Goal: Task Accomplishment & Management: Use online tool/utility

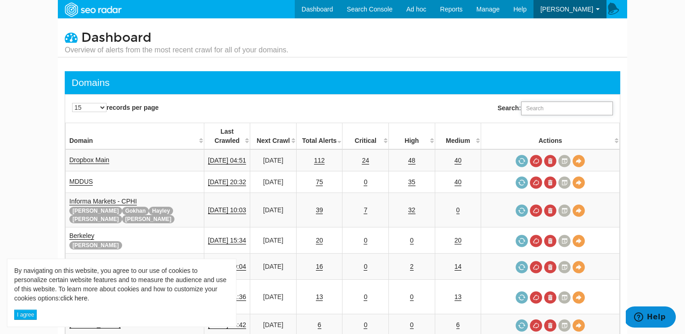
click at [528, 106] on input "Search:" at bounding box center [567, 109] width 92 height 14
click at [554, 103] on input "Search:" at bounding box center [567, 109] width 92 height 14
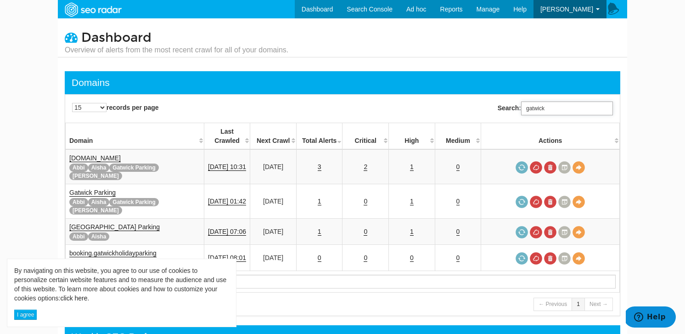
type input "gatwick"
click at [24, 169] on body "By navigating on this website, you agree to our use of cookies to personalize c…" at bounding box center [342, 167] width 685 height 334
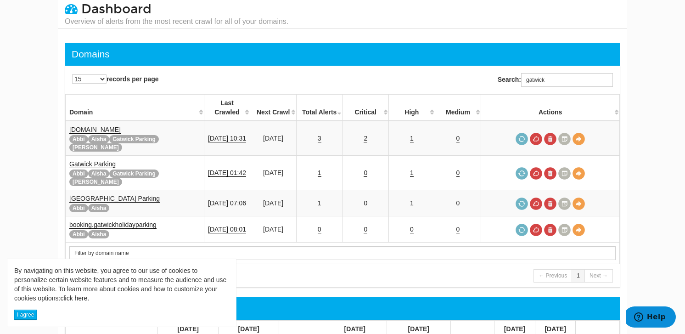
scroll to position [32, 0]
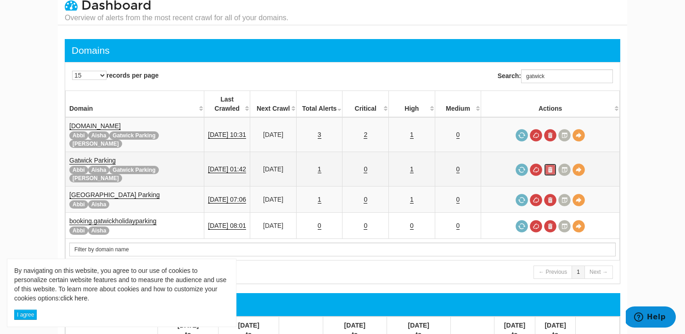
click at [555, 164] on link at bounding box center [550, 170] width 12 height 12
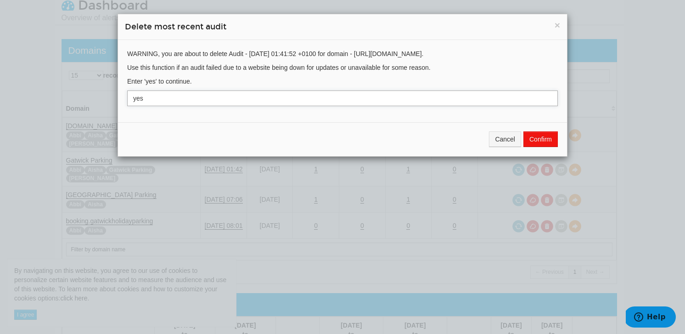
type input "yes"
click at [539, 139] on button "Confirm" at bounding box center [541, 139] width 34 height 16
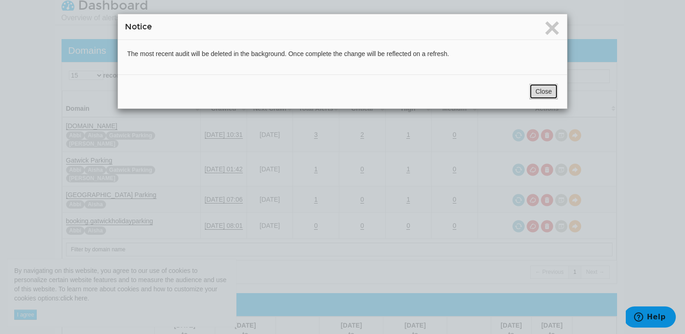
click at [532, 90] on button "Close" at bounding box center [544, 92] width 28 height 16
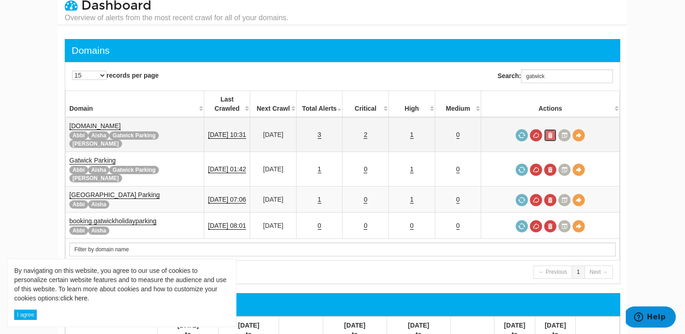
click at [549, 129] on link at bounding box center [550, 135] width 12 height 12
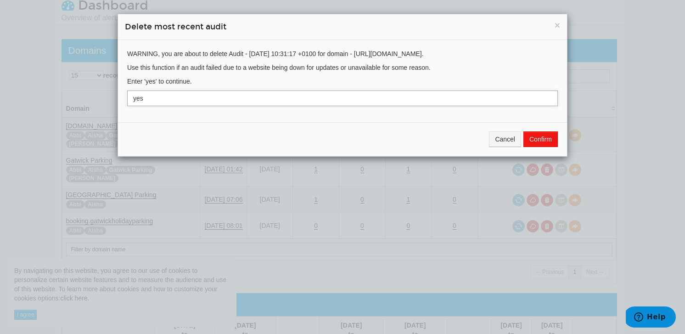
type input "yes"
click at [536, 139] on button "Confirm" at bounding box center [541, 139] width 34 height 16
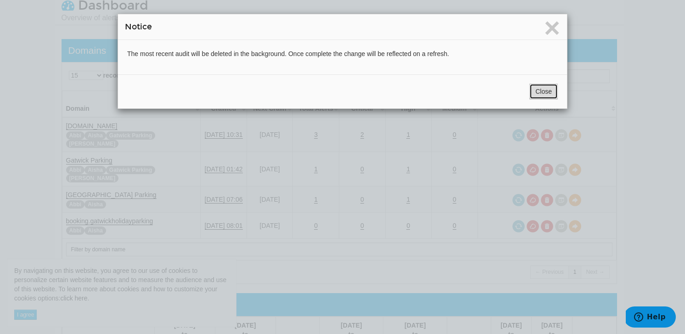
click at [546, 88] on button "Close" at bounding box center [544, 92] width 28 height 16
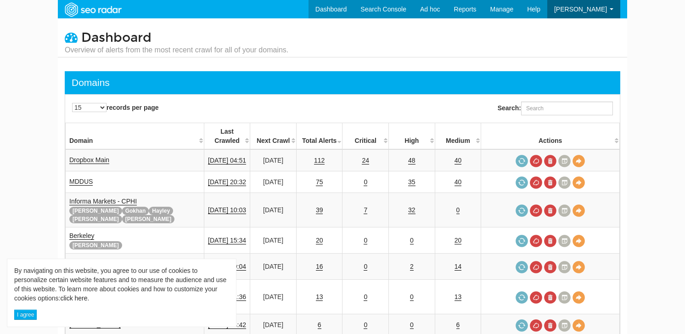
scroll to position [37, 0]
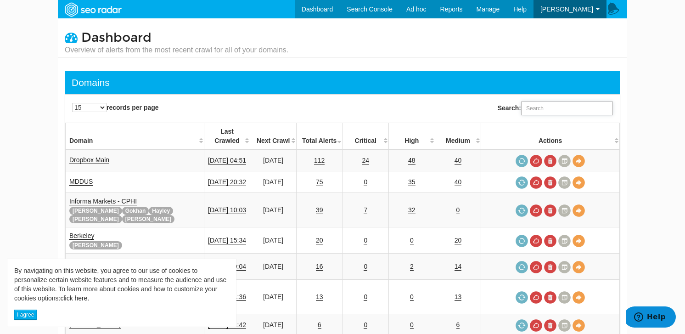
click at [537, 113] on input "Search:" at bounding box center [567, 109] width 92 height 14
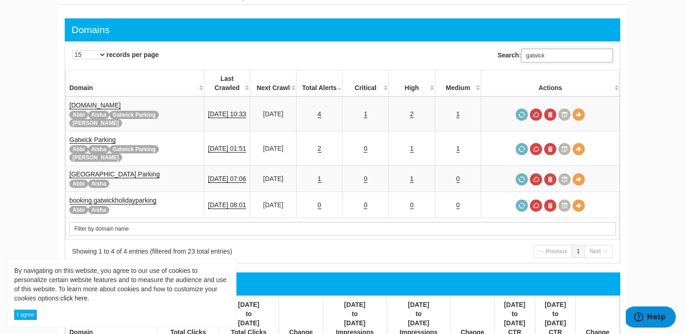
scroll to position [58, 0]
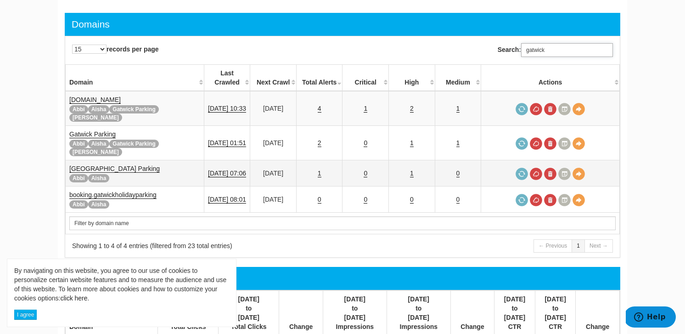
type input "gatwick"
click at [124, 165] on link "[GEOGRAPHIC_DATA] Parking" at bounding box center [114, 169] width 90 height 8
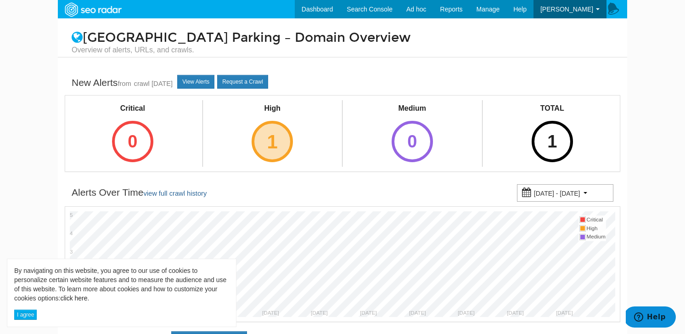
click at [271, 144] on div "1" at bounding box center [272, 141] width 41 height 41
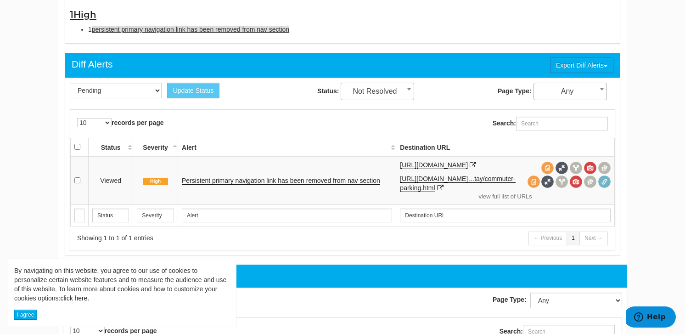
scroll to position [340, 0]
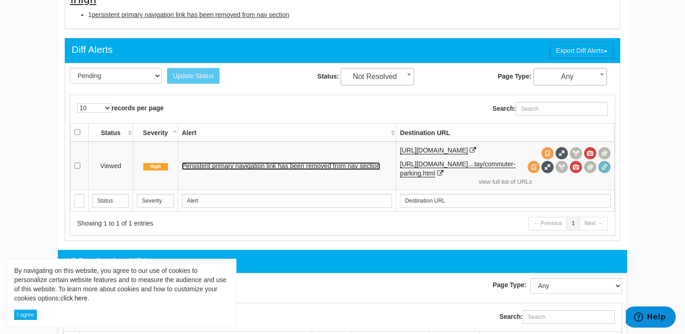
click at [232, 164] on link "Persistent primary navigation link has been removed from nav section" at bounding box center [281, 166] width 198 height 8
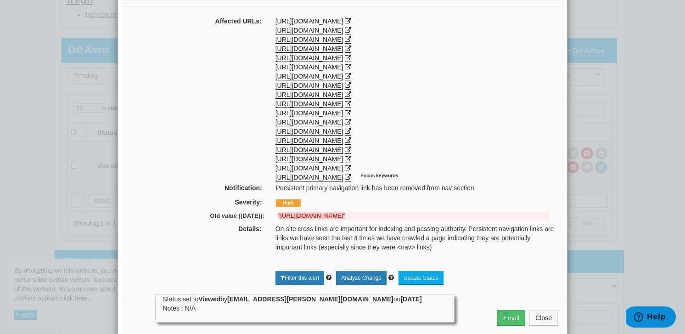
scroll to position [114, 0]
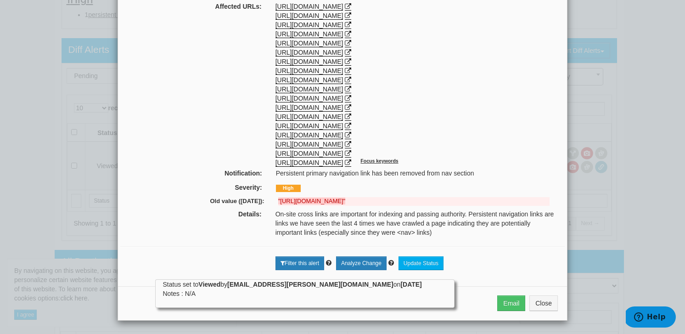
drag, startPoint x: 470, startPoint y: 203, endPoint x: 370, endPoint y: 204, distance: 100.2
click at [345, 204] on strong ""https://www.gatwickairport.com/transport-options/to-from-london.html"" at bounding box center [311, 201] width 67 height 7
click at [345, 203] on strong ""https://www.gatwickairport.com/transport-options/to-from-london.html"" at bounding box center [311, 201] width 67 height 7
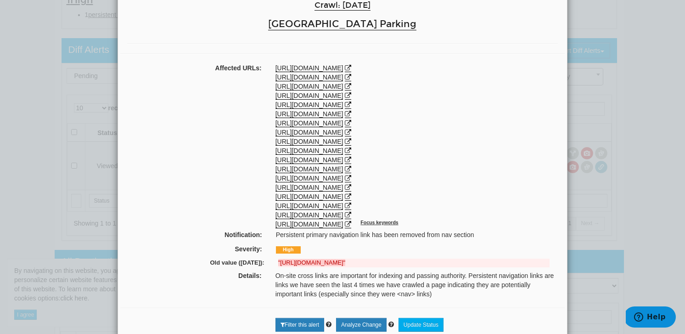
scroll to position [0, 0]
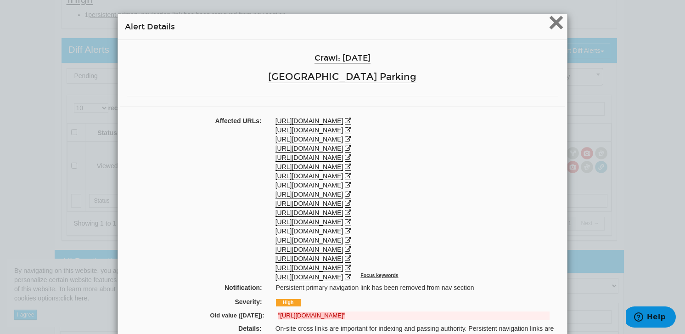
click at [549, 26] on span "×" at bounding box center [556, 22] width 16 height 31
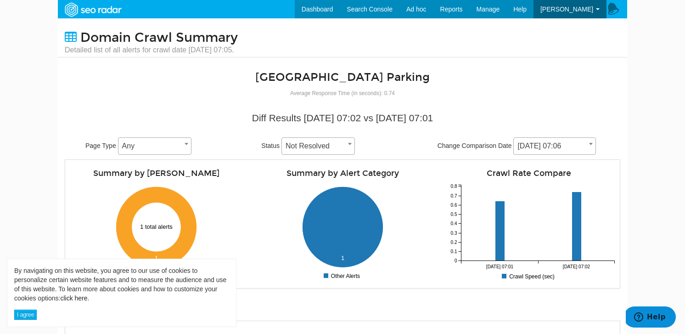
click at [537, 149] on span "[DATE] 07:06" at bounding box center [555, 146] width 82 height 13
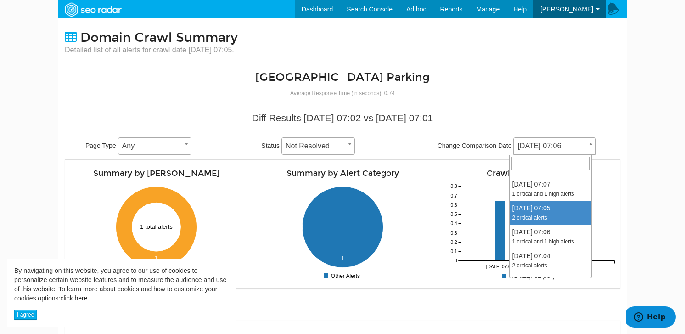
scroll to position [151, 0]
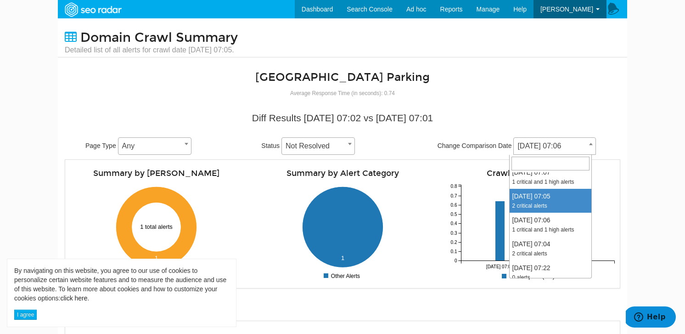
select select "2020818"
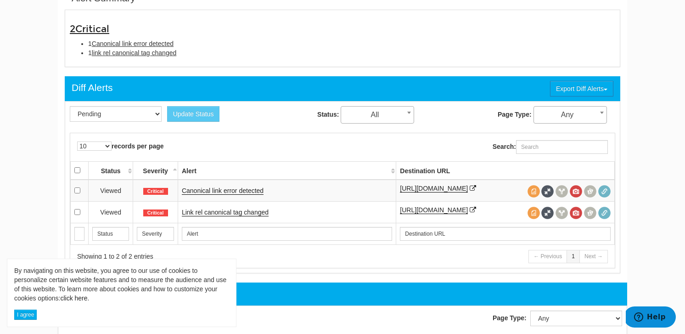
scroll to position [317, 0]
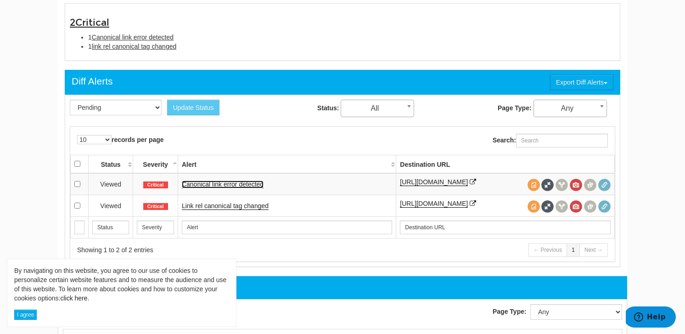
click at [213, 186] on link "Canonical link error detected" at bounding box center [223, 185] width 82 height 8
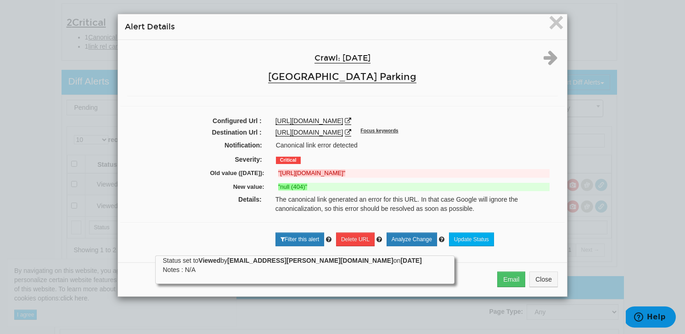
click at [395, 181] on div "New value: "null (404)"" at bounding box center [342, 188] width 431 height 14
click at [427, 180] on div "Old value ([DATE]): "[URL][DOMAIN_NAME]"" at bounding box center [342, 175] width 431 height 14
drag, startPoint x: 298, startPoint y: 147, endPoint x: 361, endPoint y: 140, distance: 63.3
click at [361, 141] on div "Canonical link error detected" at bounding box center [416, 145] width 294 height 9
click at [361, 140] on div "Notification: Canonical link error detected" at bounding box center [342, 146] width 445 height 14
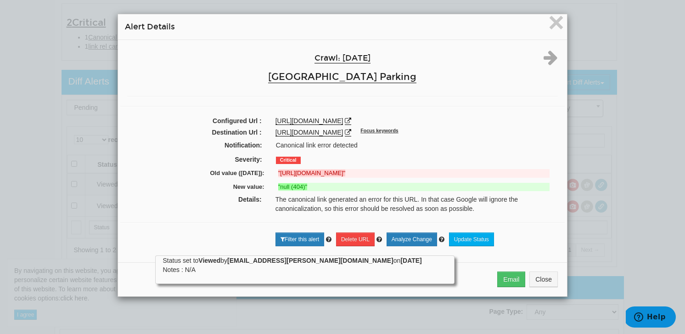
click at [34, 178] on div "× Alert Details Crawl: [DATE] [GEOGRAPHIC_DATA] Configured Url : [URL][DOMAIN_N…" at bounding box center [342, 167] width 685 height 334
click at [555, 23] on span "×" at bounding box center [556, 22] width 16 height 31
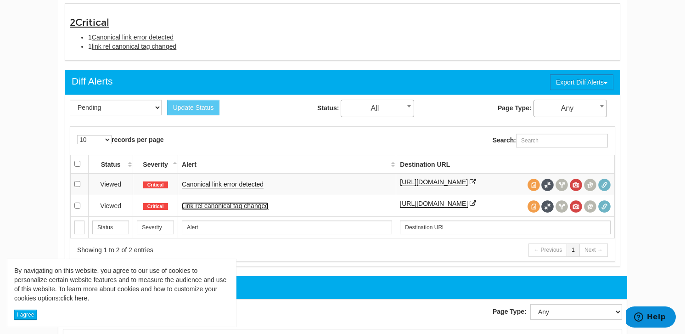
click at [250, 210] on link "Link rel canonical tag changed" at bounding box center [225, 206] width 87 height 8
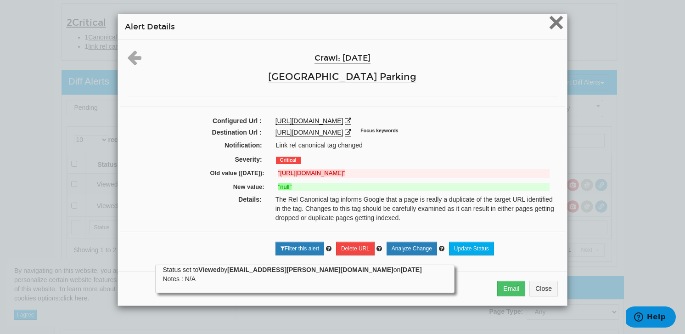
click at [556, 32] on span "×" at bounding box center [556, 22] width 16 height 31
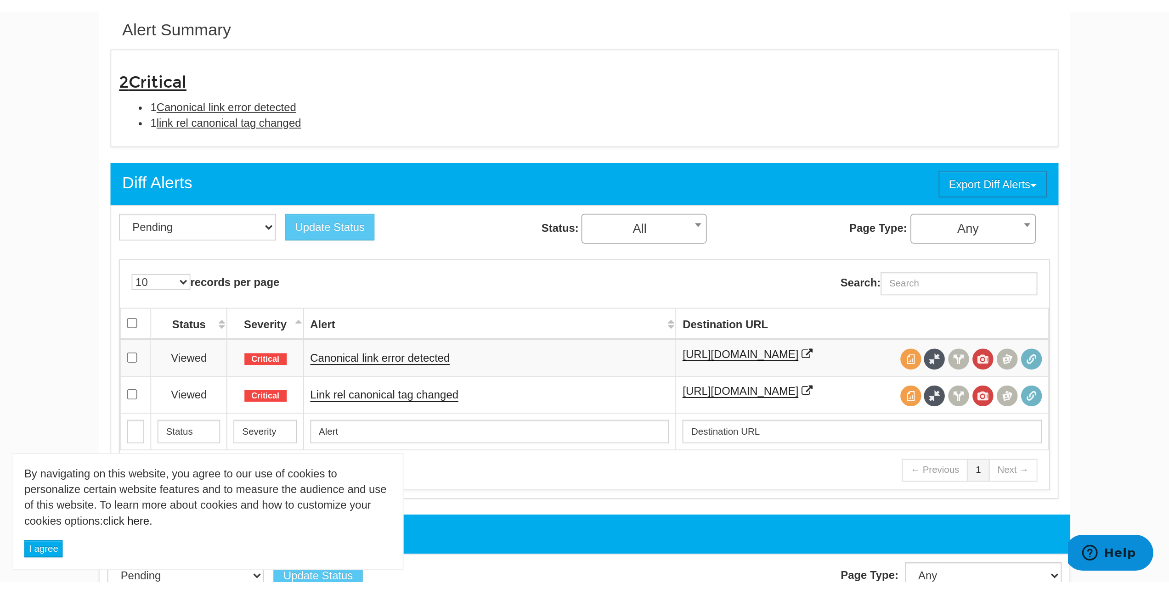
scroll to position [314, 0]
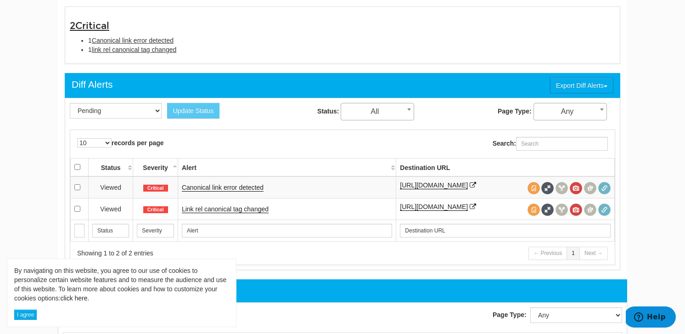
drag, startPoint x: 180, startPoint y: 51, endPoint x: 215, endPoint y: 37, distance: 37.5
click at [214, 37] on ul "1 Canonical link error detected 1 link rel canonical tag changed" at bounding box center [343, 45] width 546 height 18
click at [215, 37] on li "1 Canonical link error detected" at bounding box center [351, 40] width 527 height 9
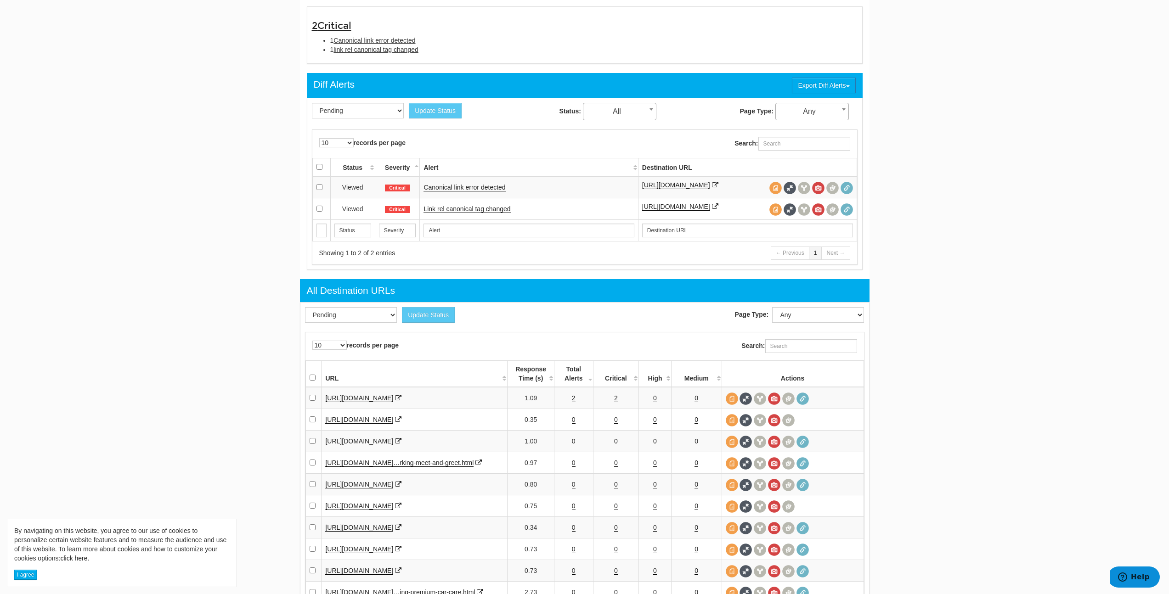
scroll to position [37, 0]
